Goal: Information Seeking & Learning: Learn about a topic

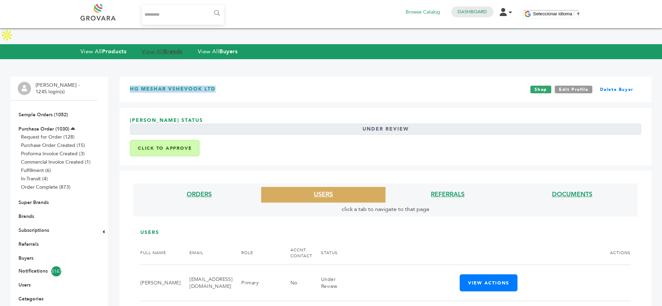
click at [156, 48] on link "View All Brands" at bounding box center [162, 52] width 41 height 8
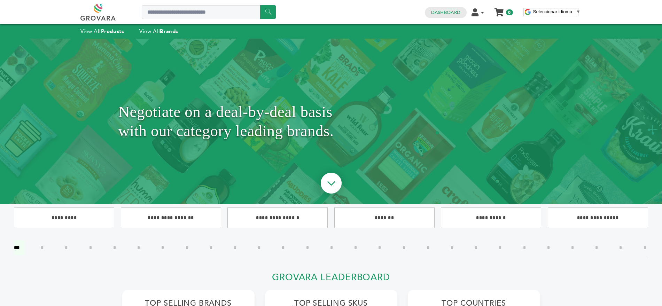
scroll to position [20, 0]
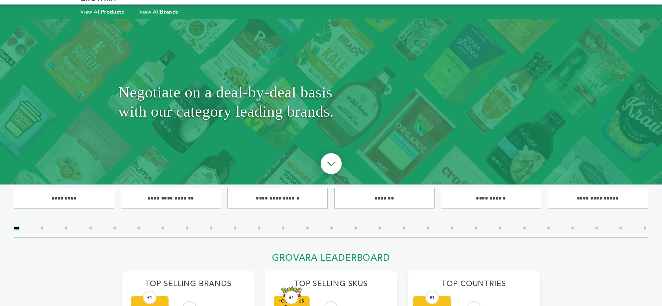
click at [479, 228] on input"] "*" at bounding box center [475, 228] width 13 height 15
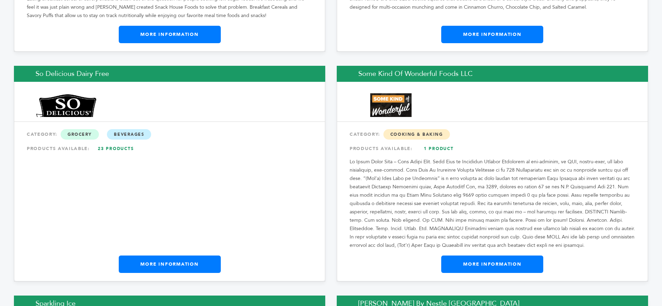
scroll to position [1459, 0]
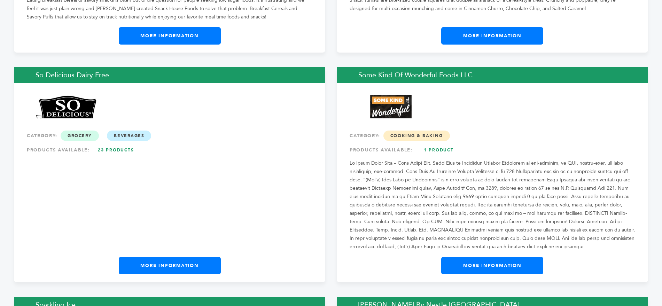
click at [144, 257] on link "More Information" at bounding box center [170, 265] width 102 height 17
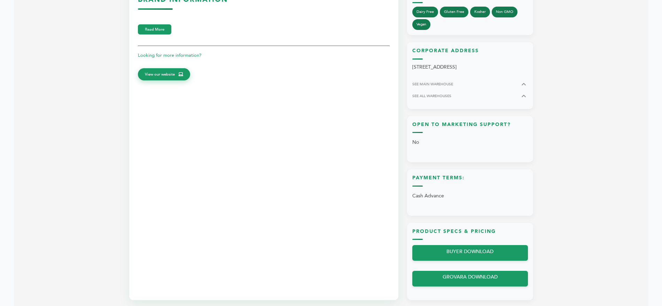
scroll to position [351, 0]
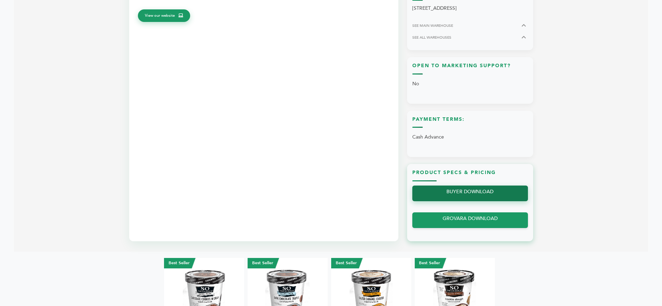
click at [482, 186] on link "BUYER DOWNLOAD" at bounding box center [470, 194] width 116 height 16
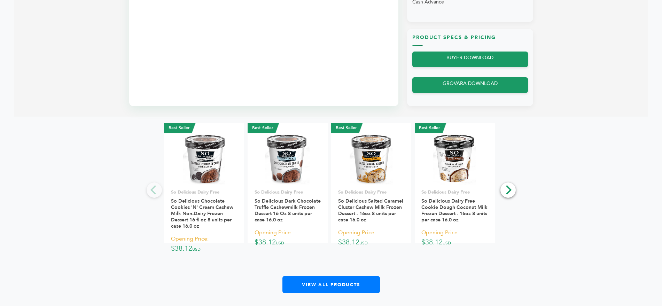
scroll to position [503, 0]
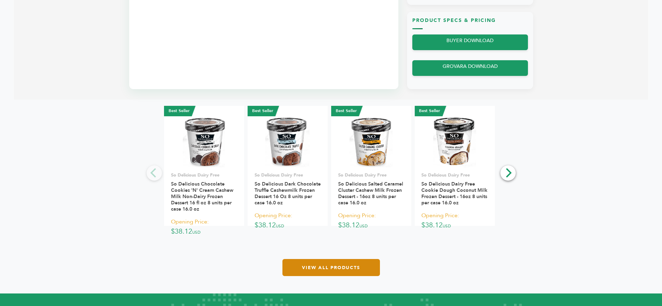
click at [326, 259] on link "View All Products" at bounding box center [331, 267] width 98 height 17
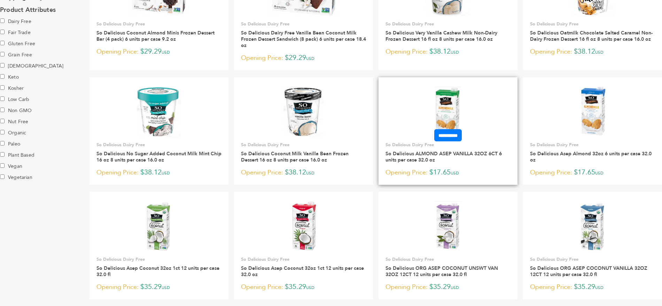
scroll to position [386, 0]
